Goal: Transaction & Acquisition: Purchase product/service

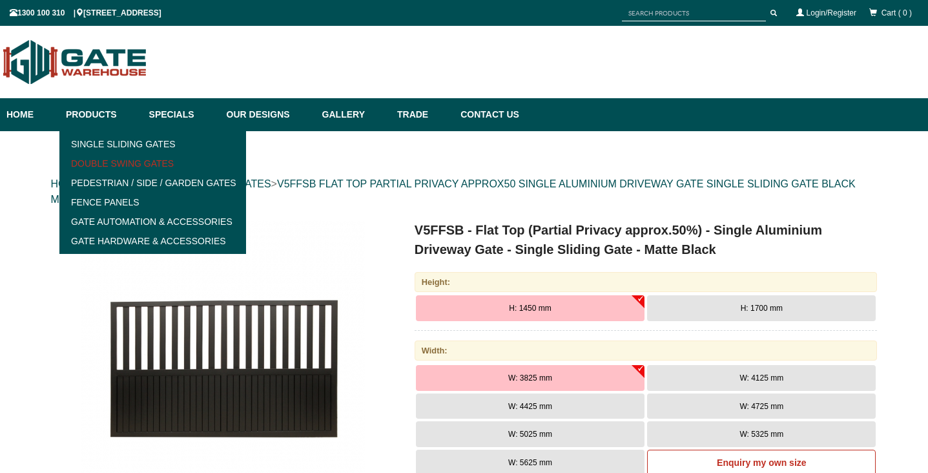
click at [106, 162] on link "Double Swing Gates" at bounding box center [152, 163] width 179 height 19
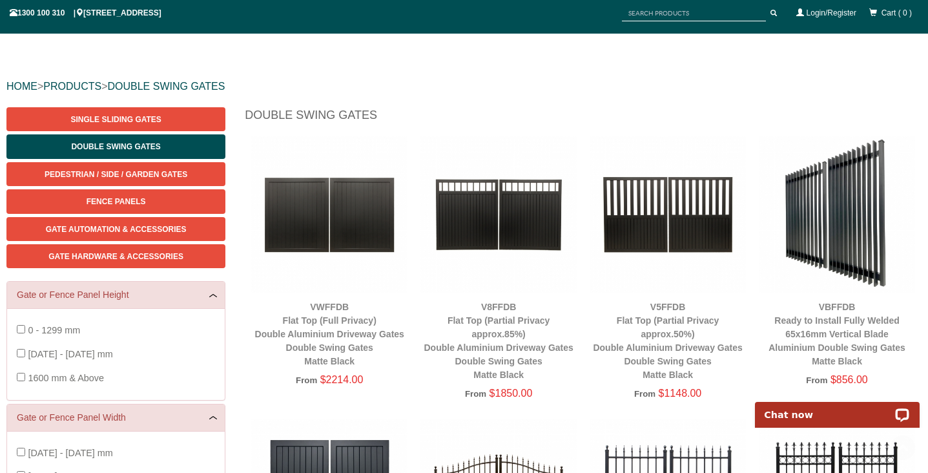
scroll to position [94, 0]
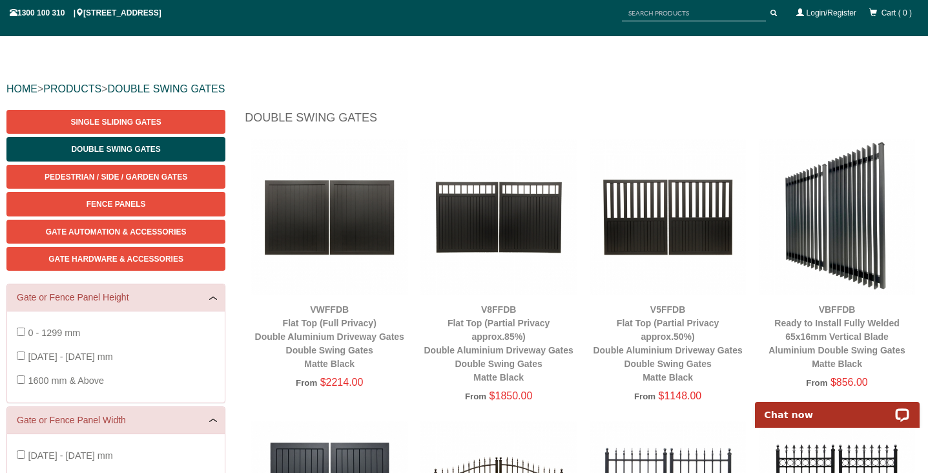
click at [294, 208] on img at bounding box center [329, 217] width 156 height 156
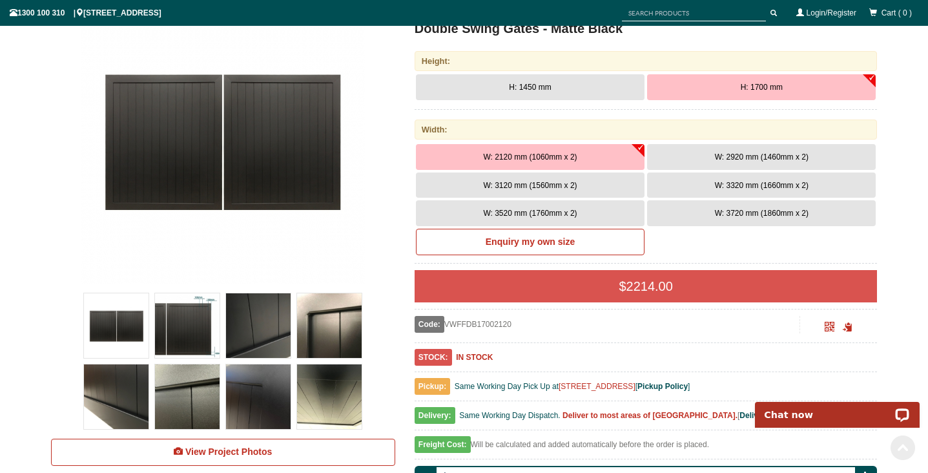
scroll to position [213, 0]
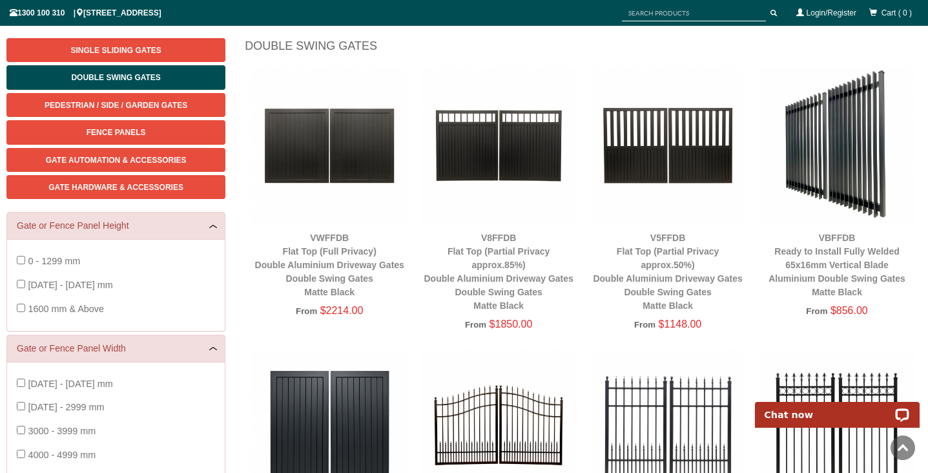
scroll to position [166, 0]
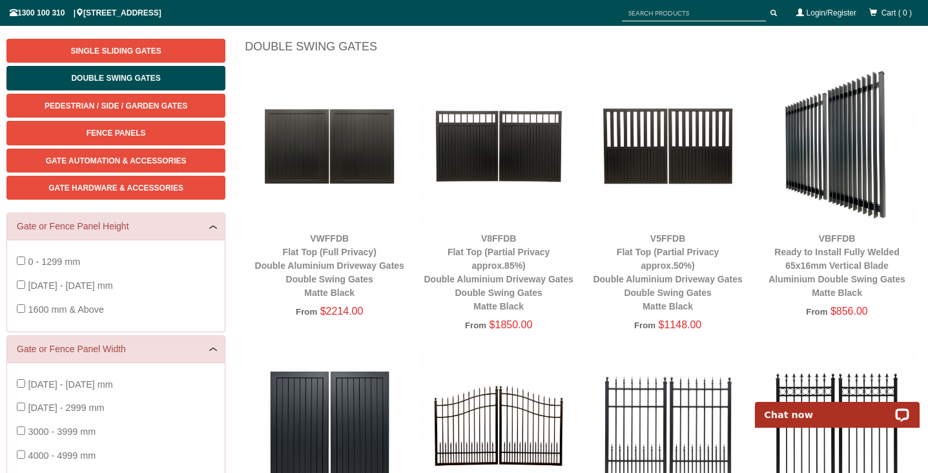
click at [841, 169] on img at bounding box center [837, 146] width 156 height 156
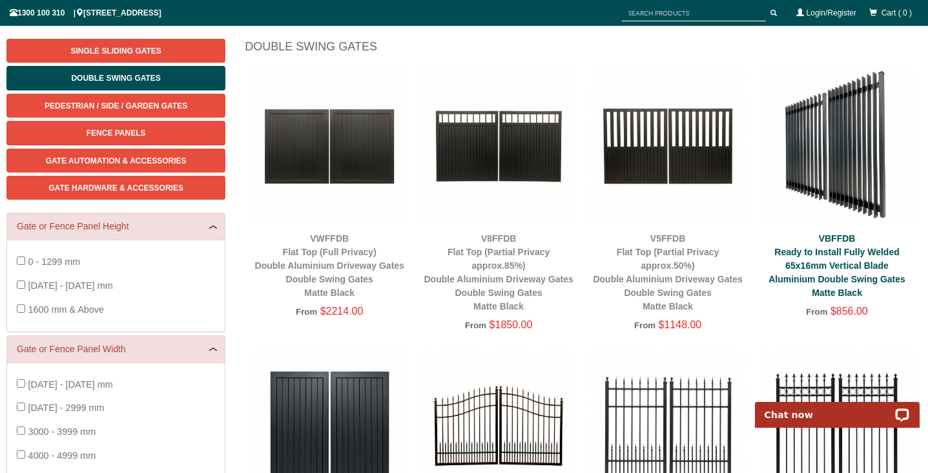
click at [829, 256] on link "VBFFDB Ready to Install Fully Welded 65x16mm Vertical Blade Aluminium Double Sw…" at bounding box center [837, 265] width 137 height 65
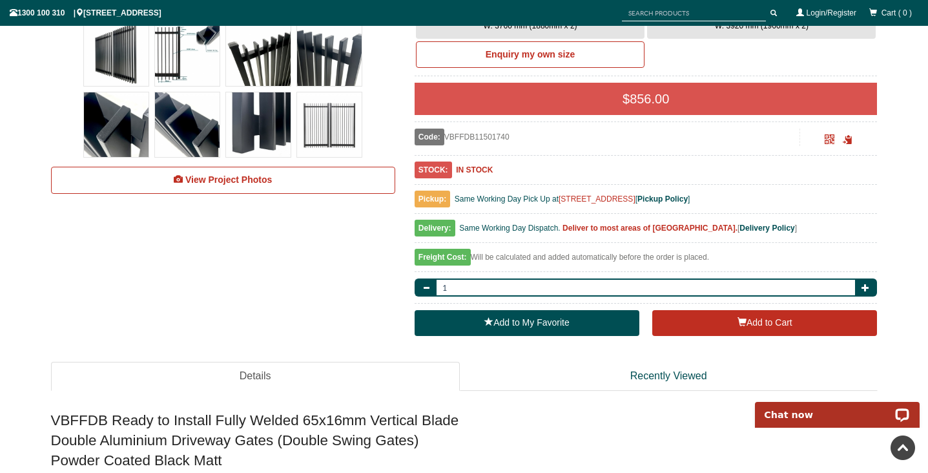
scroll to position [492, 0]
